Goal: Communication & Community: Participate in discussion

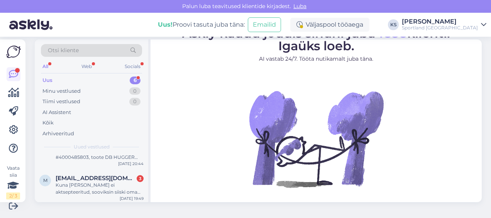
scroll to position [160, 0]
click at [470, 25] on div "Sportland [GEOGRAPHIC_DATA]" at bounding box center [440, 28] width 76 height 6
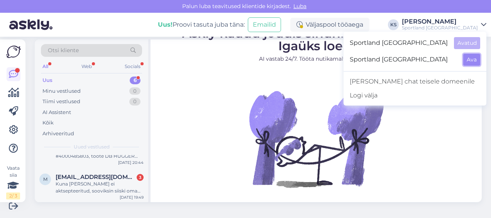
click at [466, 58] on button "Ava" at bounding box center [471, 60] width 17 height 12
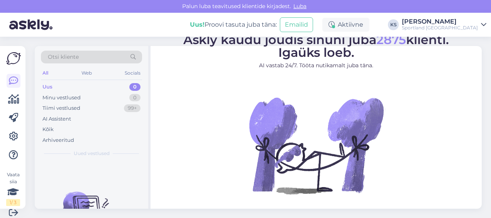
drag, startPoint x: 447, startPoint y: 17, endPoint x: 450, endPoint y: 20, distance: 4.1
click at [447, 17] on div "Uus! Proovi tasuta juba täna: Emailid Aktiivne KS Kristina Silm Sportland Finla…" at bounding box center [245, 25] width 491 height 24
click at [471, 32] on div "Uus! Proovi tasuta juba täna: Emailid Aktiivne KS Kristina Silm Sportland Finla…" at bounding box center [245, 25] width 491 height 24
click at [478, 19] on link "Kristina Silm Sportland Finland" at bounding box center [444, 25] width 84 height 12
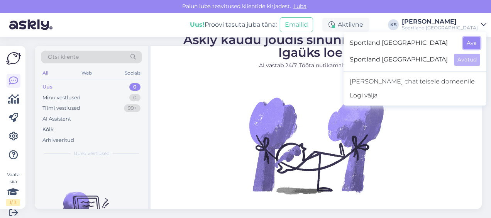
click at [472, 43] on button "Ava" at bounding box center [471, 43] width 17 height 12
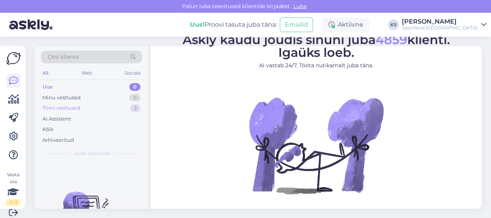
click at [104, 112] on div "Uus 0 Minu vestlused 0 Tiimi vestlused 3 AI Assistent Kõik Arhiveeritud" at bounding box center [91, 113] width 101 height 64
click at [106, 107] on div "Tiimi vestlused 3" at bounding box center [91, 108] width 101 height 11
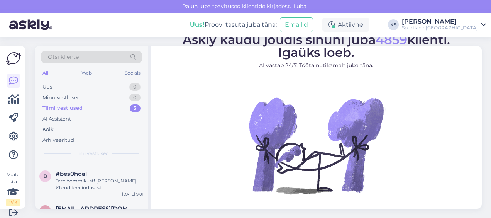
scroll to position [59, 0]
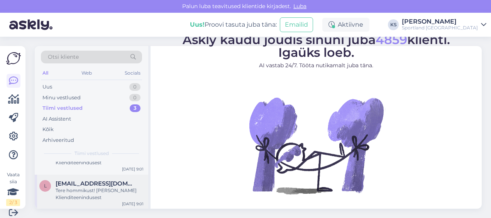
click at [97, 196] on div "Tere hommikust! Olen Tiina Klienditeenindusest" at bounding box center [100, 194] width 88 height 14
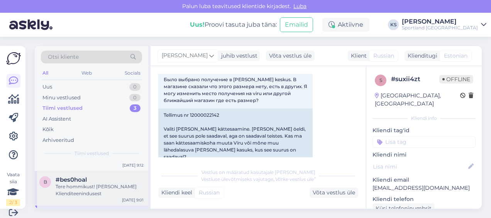
scroll to position [39, 0]
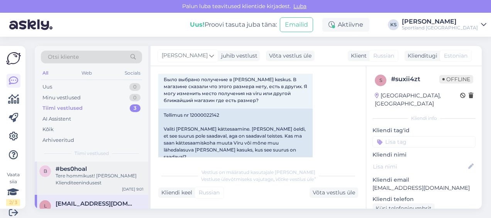
click at [97, 178] on div "Tere hommikust! Olen Tiina Klienditeenindusest" at bounding box center [100, 179] width 88 height 14
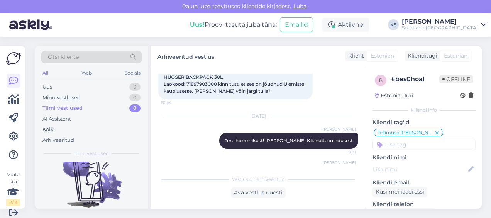
scroll to position [0, 0]
